Goal: Task Accomplishment & Management: Use online tool/utility

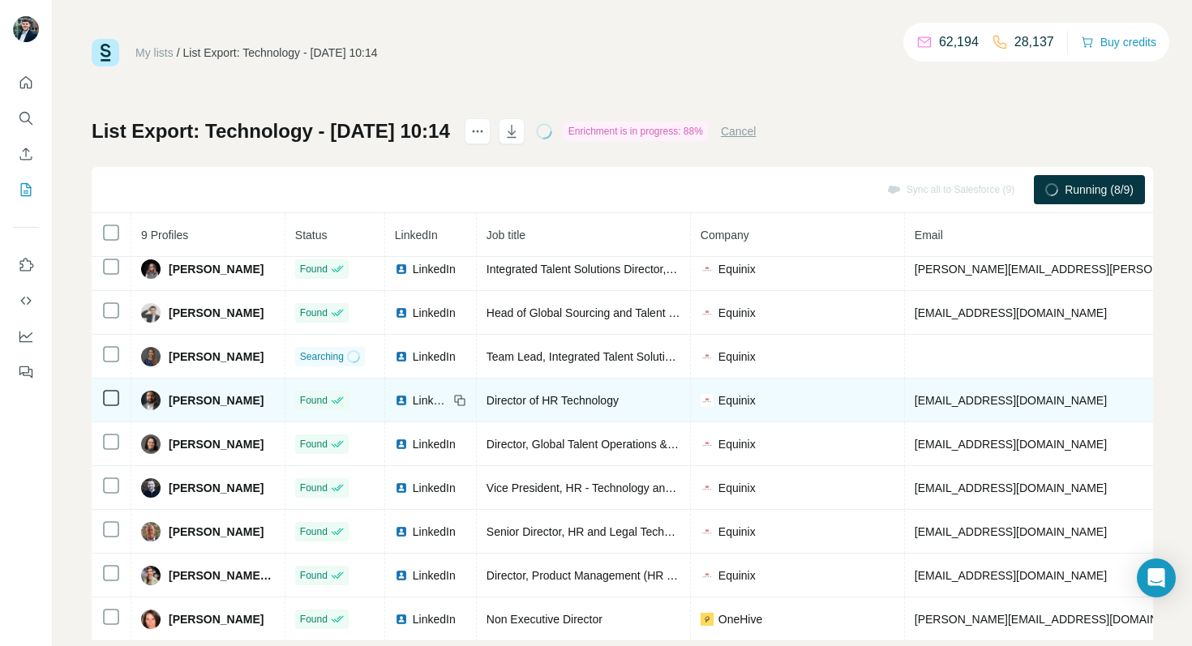
scroll to position [34, 0]
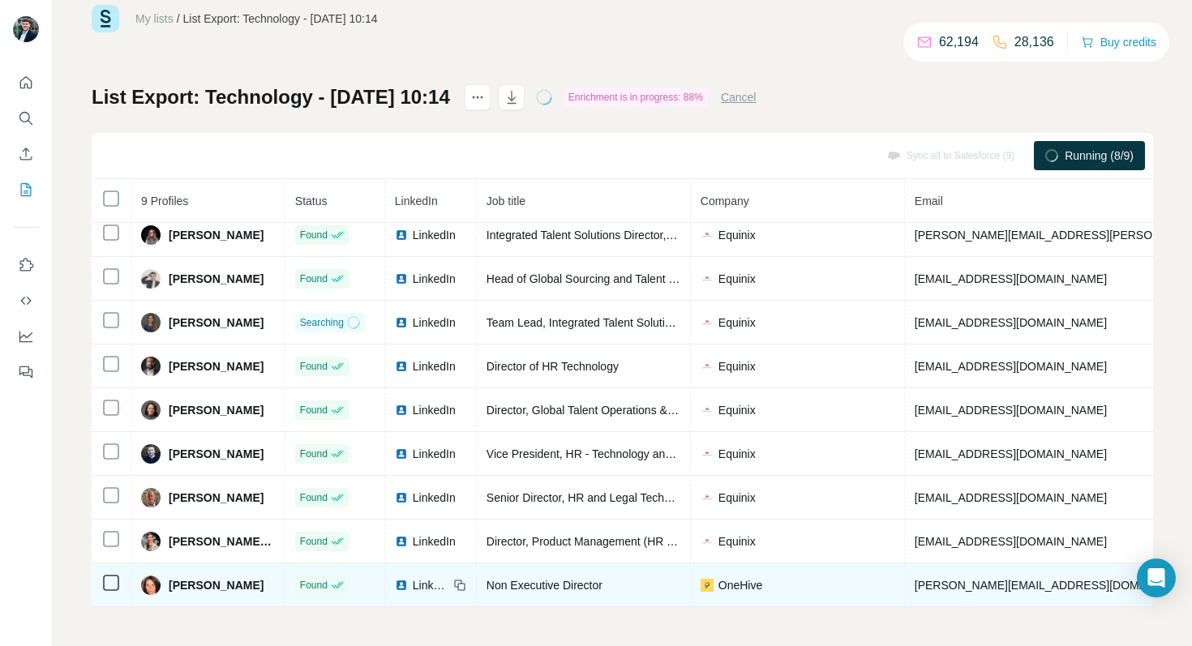
click at [764, 593] on div "OneHive" at bounding box center [797, 585] width 194 height 16
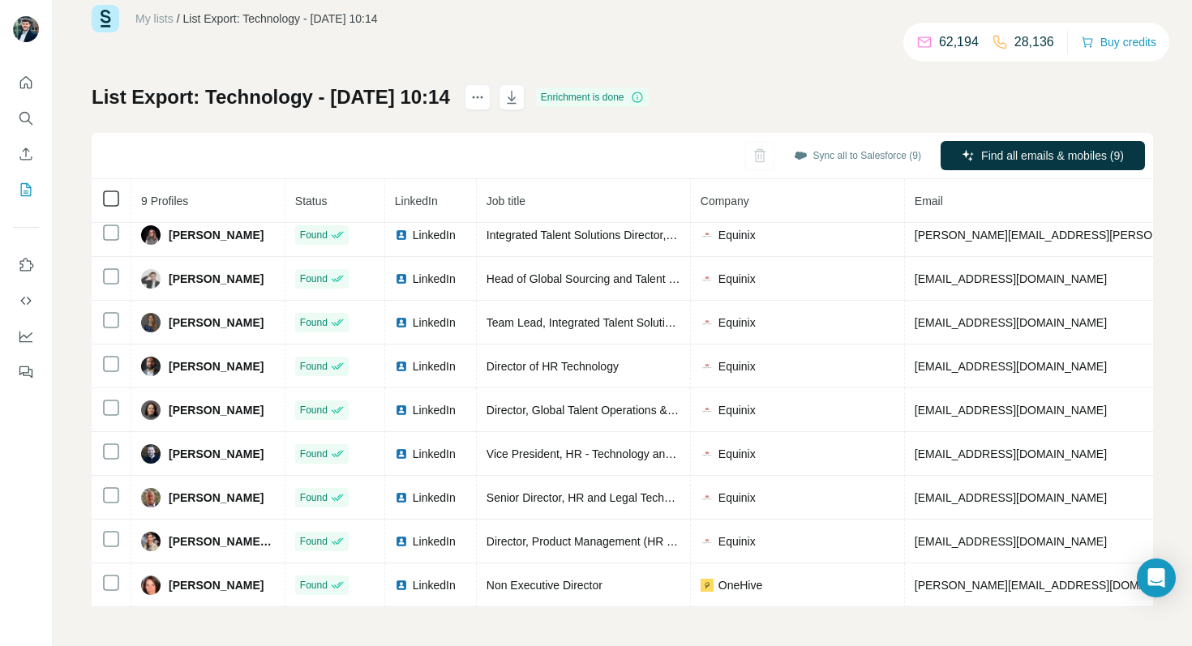
click at [109, 207] on icon at bounding box center [110, 198] width 19 height 19
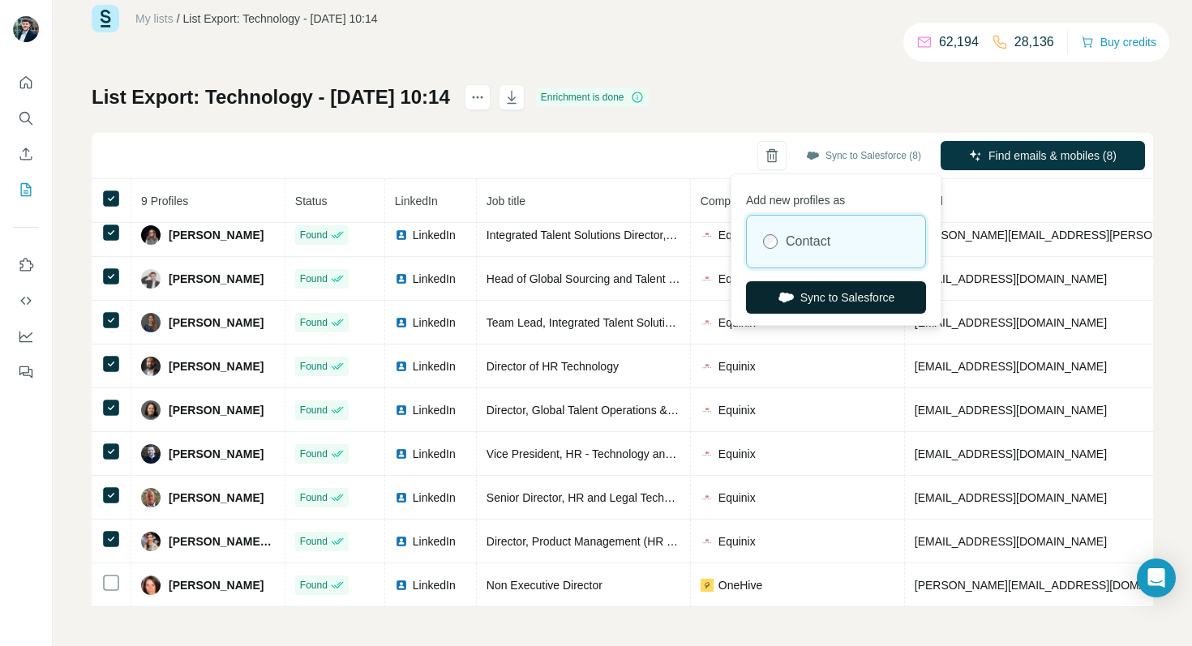
click at [840, 288] on button "Sync to Salesforce" at bounding box center [836, 297] width 180 height 32
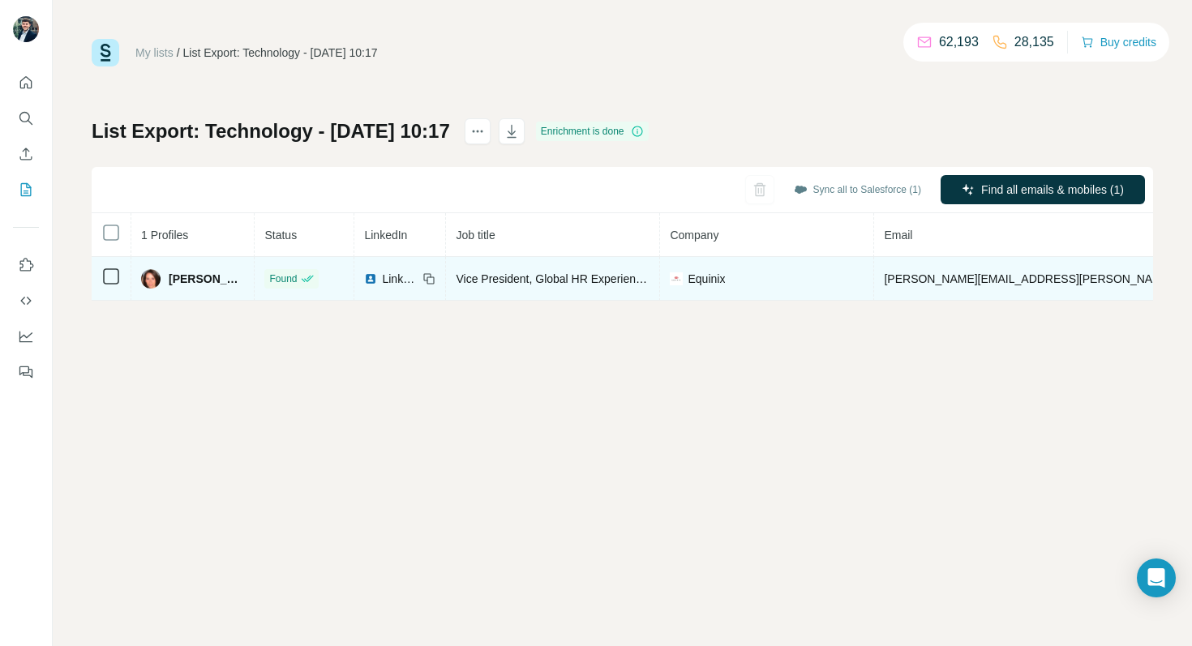
click at [107, 285] on icon at bounding box center [110, 276] width 19 height 19
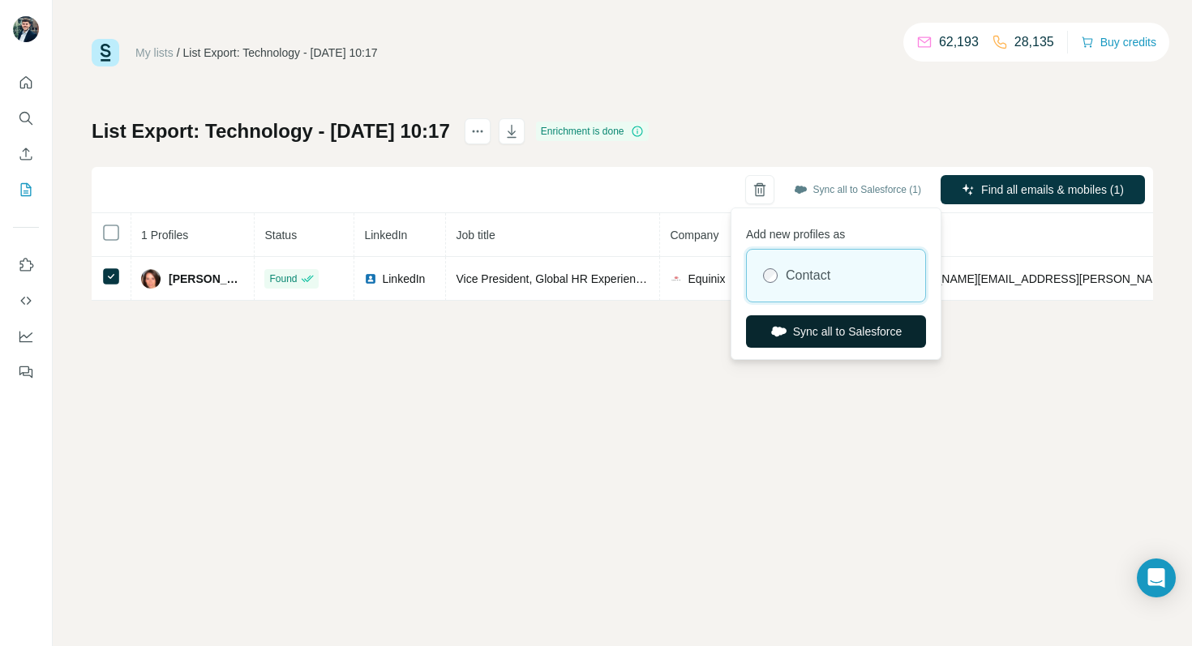
click at [768, 345] on button "Sync all to Salesforce" at bounding box center [836, 331] width 180 height 32
